Goal: Task Accomplishment & Management: Manage account settings

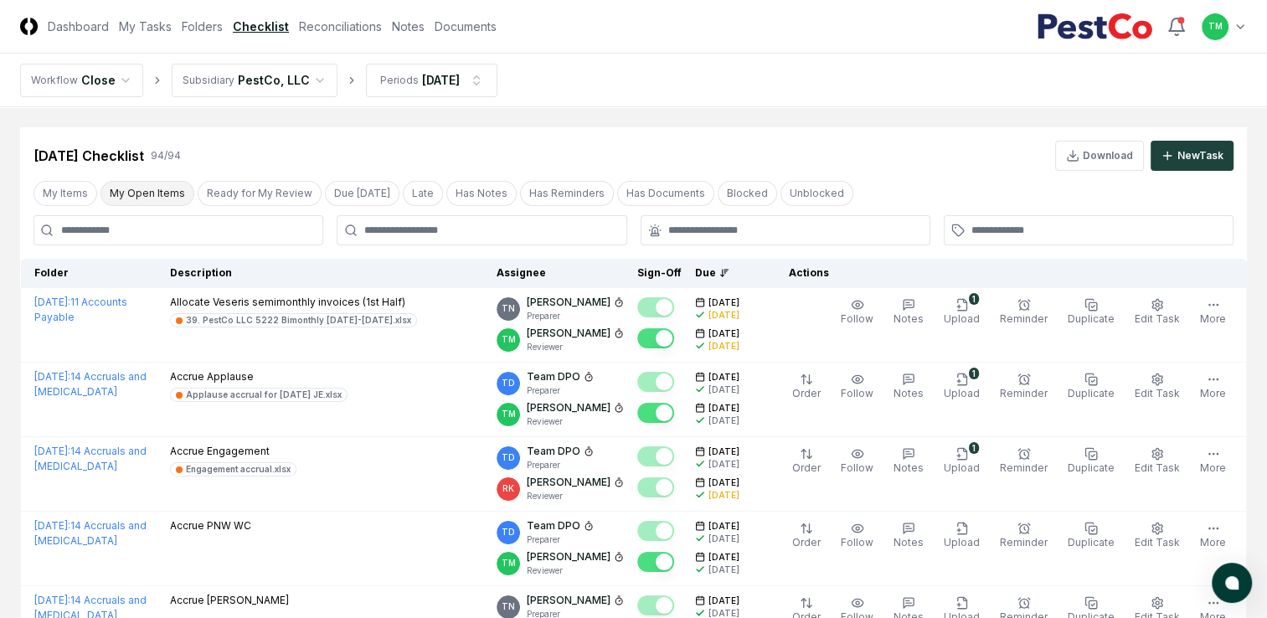
click at [152, 199] on button "My Open Items" at bounding box center [147, 193] width 94 height 25
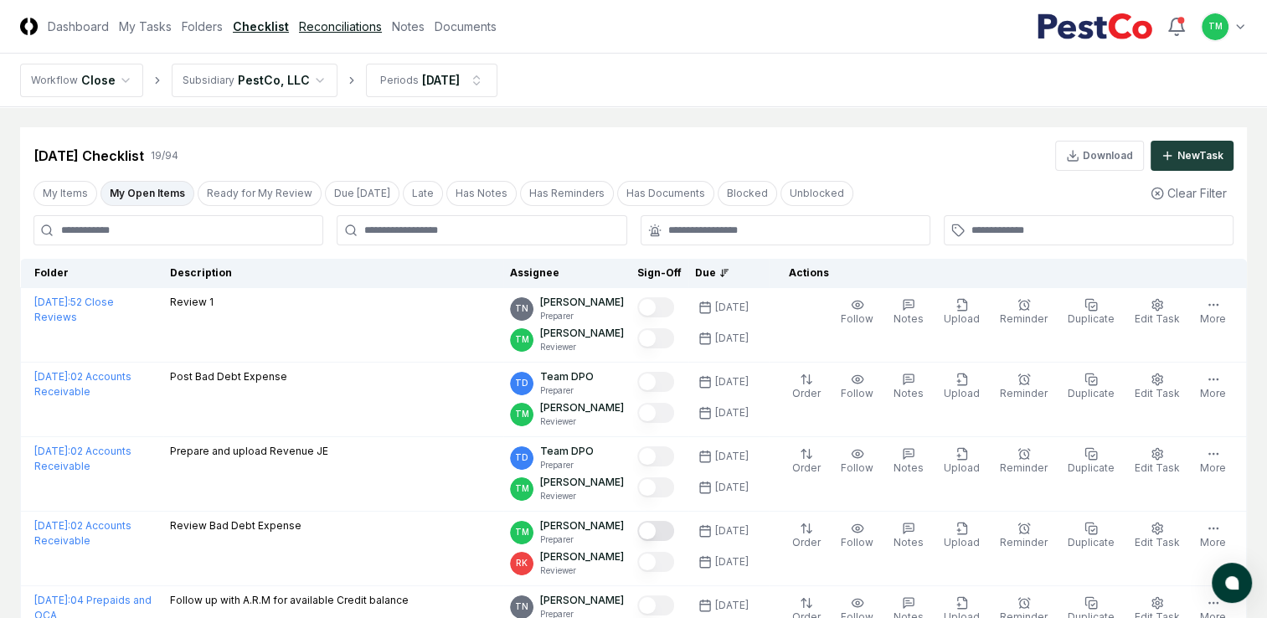
click at [335, 32] on link "Reconciliations" at bounding box center [340, 27] width 83 height 18
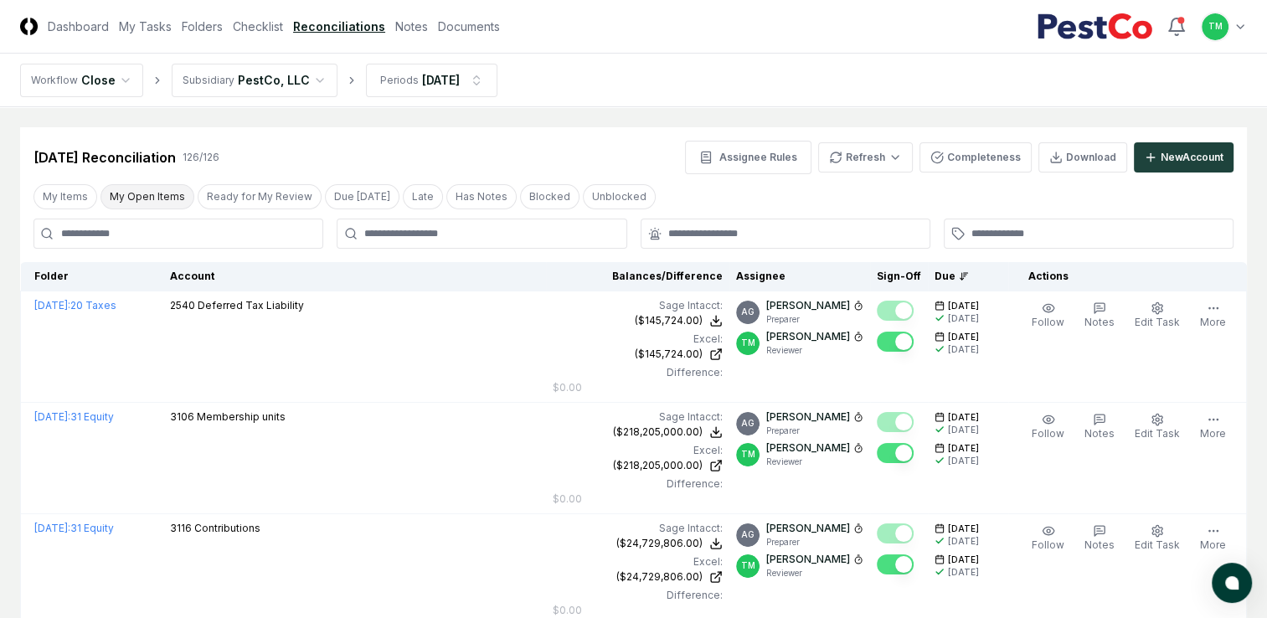
click at [174, 192] on button "My Open Items" at bounding box center [147, 196] width 94 height 25
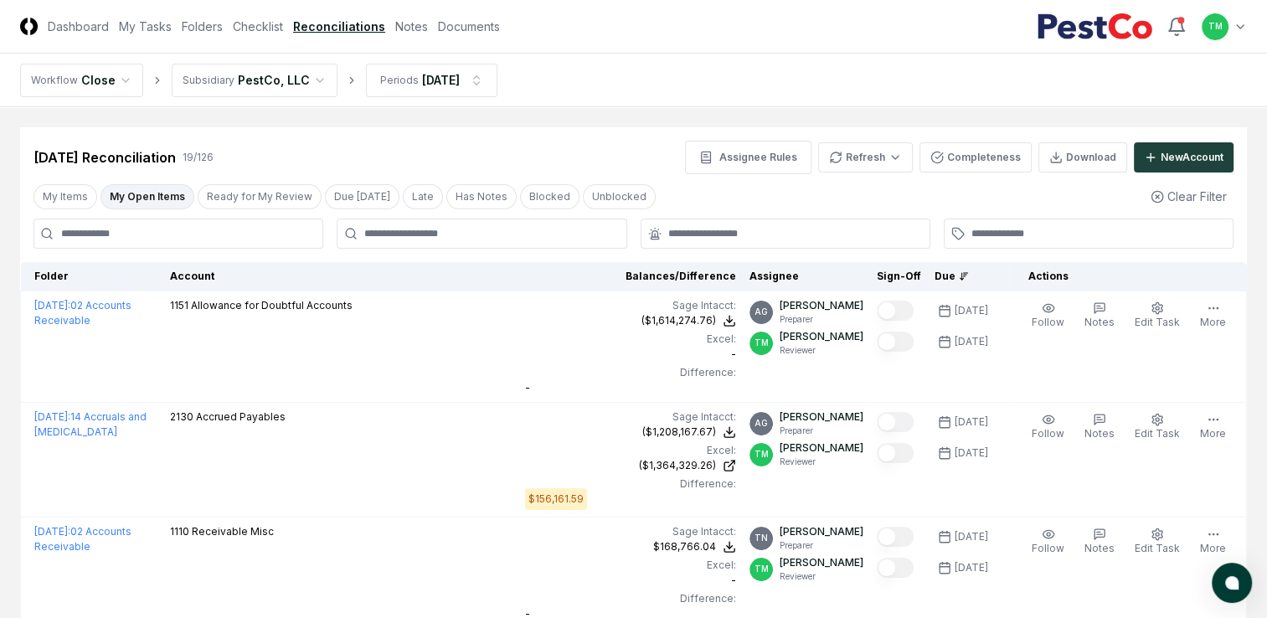
click at [174, 192] on button "My Open Items" at bounding box center [147, 196] width 94 height 25
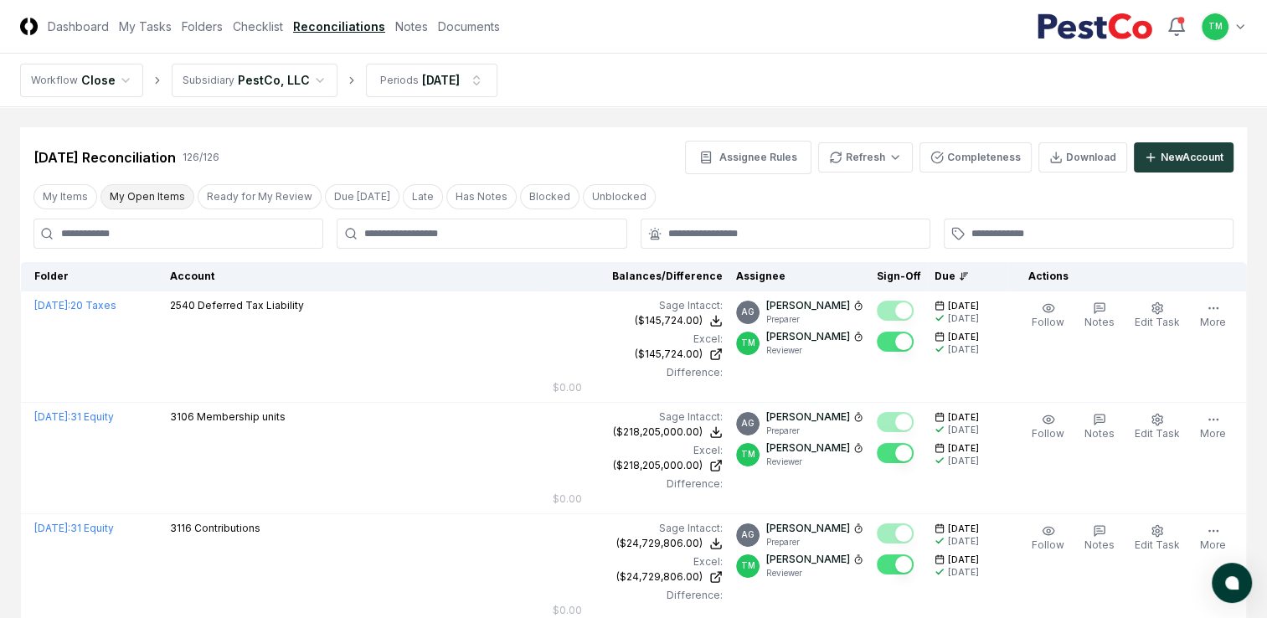
click at [174, 192] on button "My Open Items" at bounding box center [147, 196] width 94 height 25
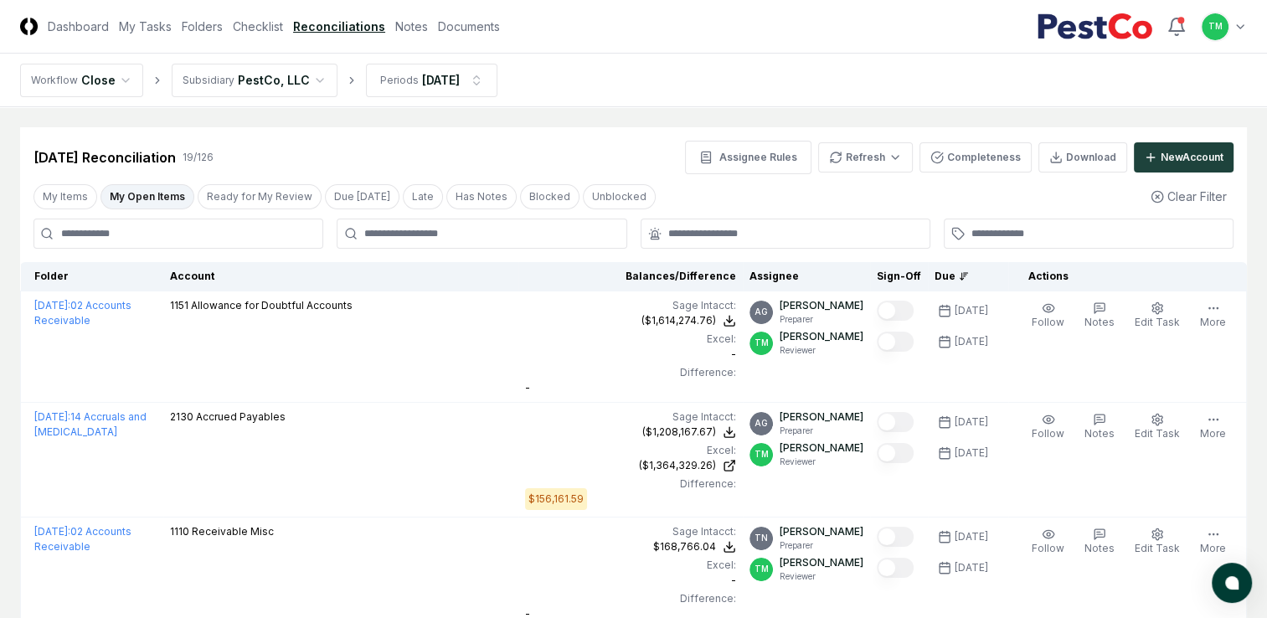
click at [174, 192] on button "My Open Items" at bounding box center [147, 196] width 94 height 25
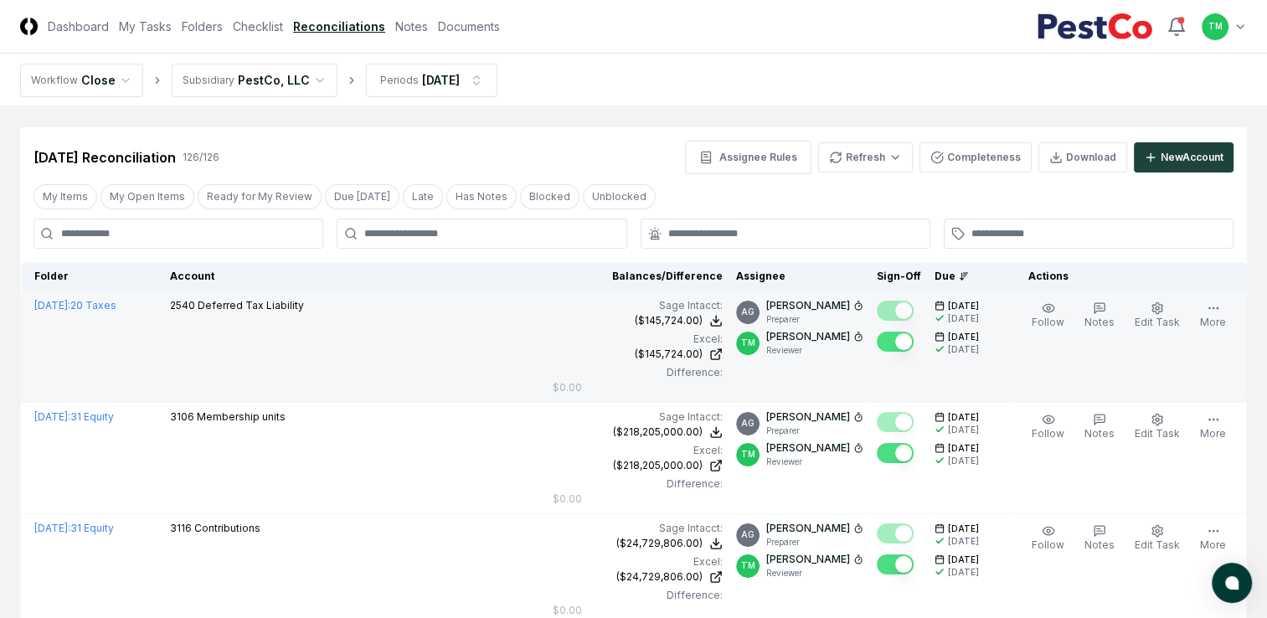
drag, startPoint x: 0, startPoint y: 366, endPoint x: 21, endPoint y: 357, distance: 22.9
